Goal: Task Accomplishment & Management: Use online tool/utility

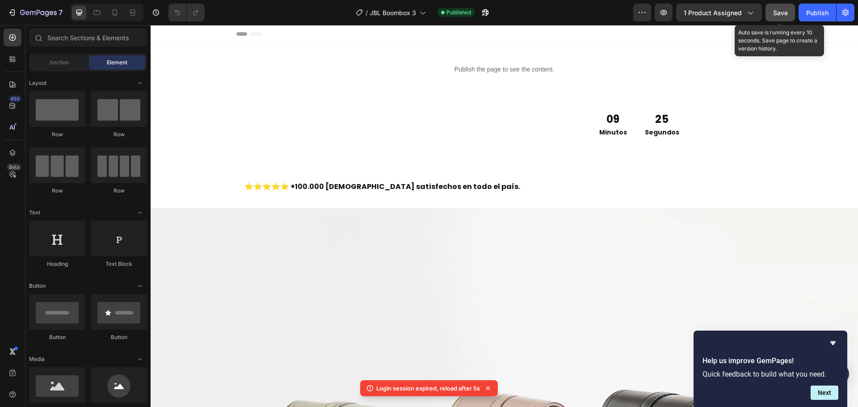
click at [782, 17] on button "Save" at bounding box center [779, 13] width 29 height 18
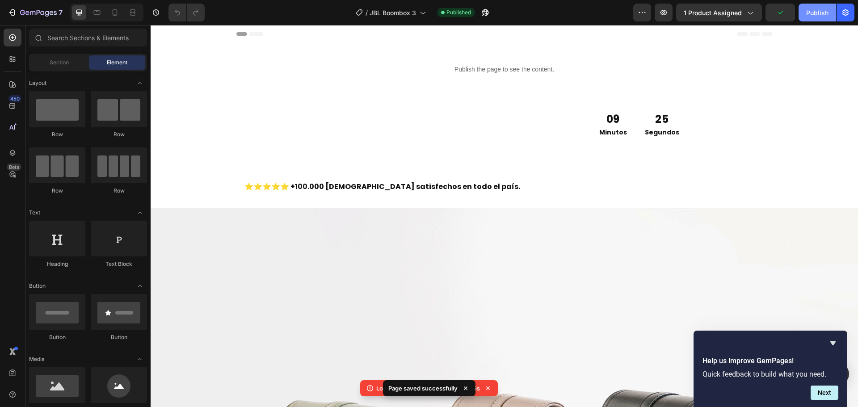
click at [815, 16] on div "Publish" at bounding box center [817, 12] width 22 height 9
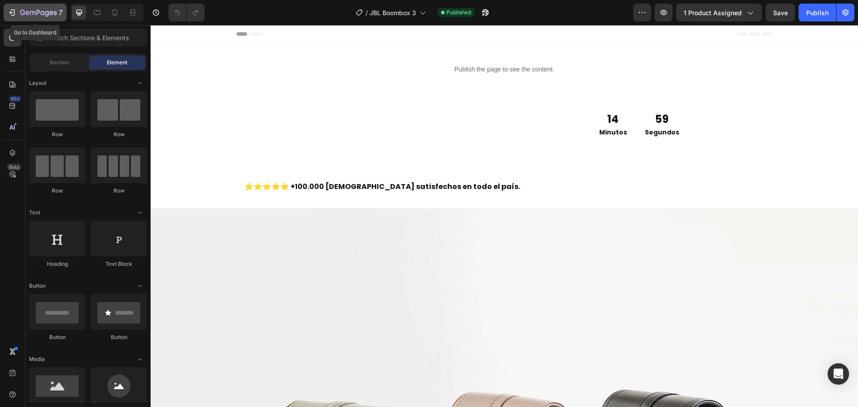
click at [21, 15] on icon "button" at bounding box center [38, 13] width 37 height 8
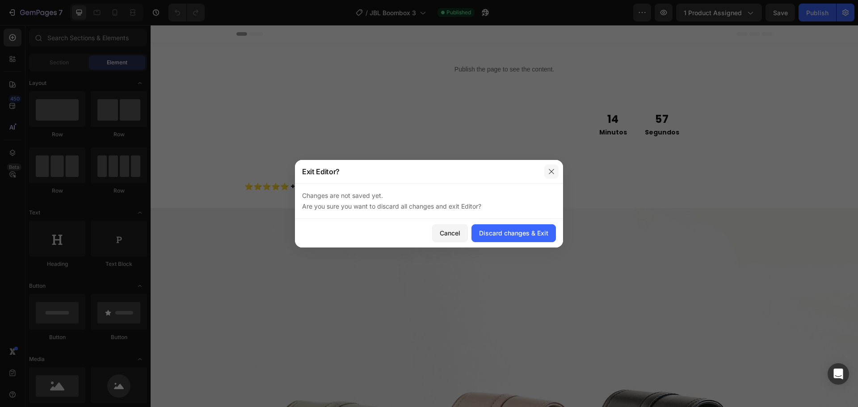
drag, startPoint x: 550, startPoint y: 173, endPoint x: 539, endPoint y: 8, distance: 166.1
click at [550, 173] on icon "button" at bounding box center [551, 171] width 7 height 7
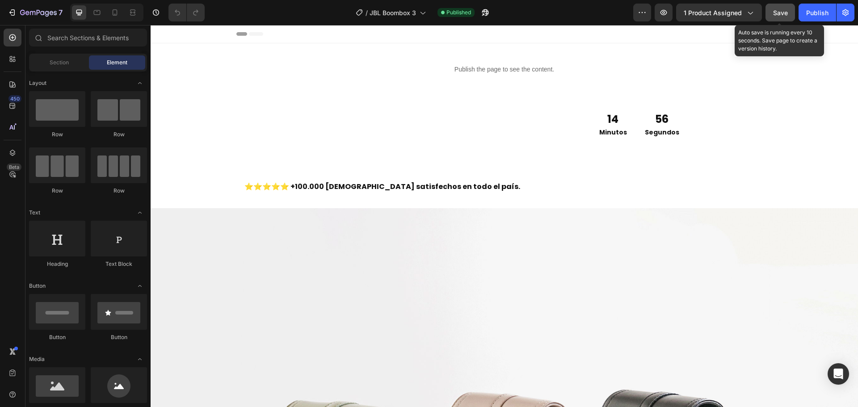
click at [768, 11] on button "Save" at bounding box center [779, 13] width 29 height 18
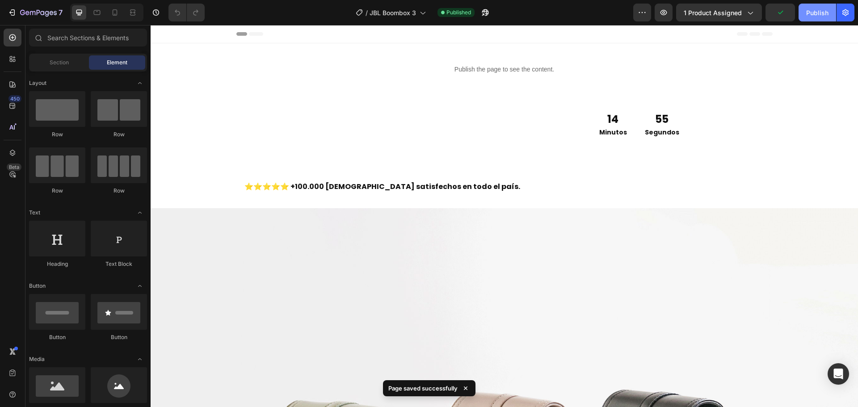
click at [811, 10] on div "Publish" at bounding box center [817, 12] width 22 height 9
click at [34, 12] on icon "button" at bounding box center [32, 13] width 5 height 4
